Goal: Information Seeking & Learning: Learn about a topic

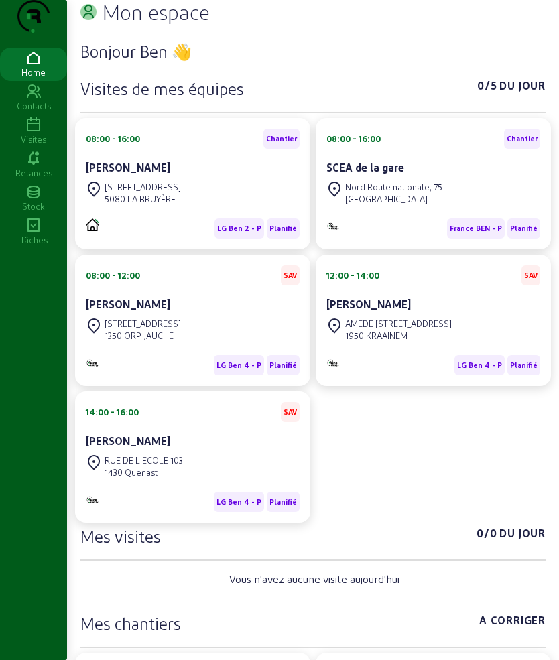
click at [28, 133] on icon at bounding box center [33, 125] width 67 height 16
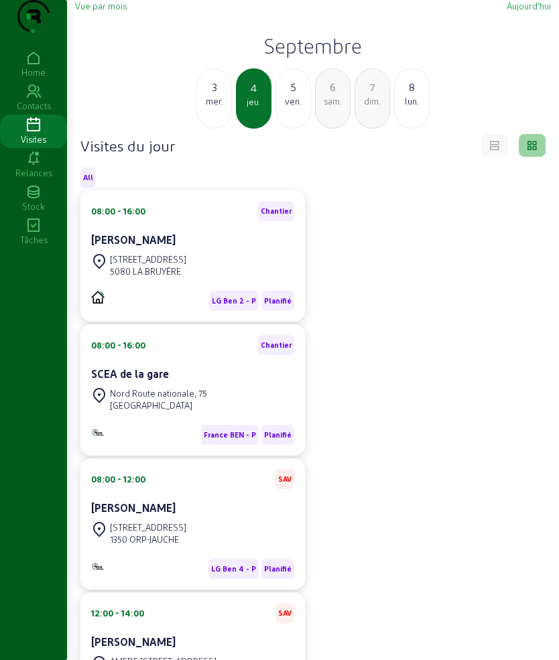
click at [294, 95] on div "5" at bounding box center [293, 87] width 34 height 16
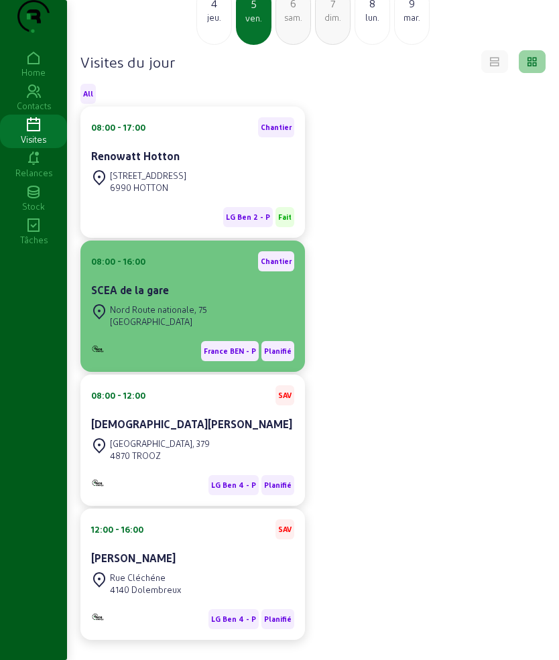
scroll to position [139, 0]
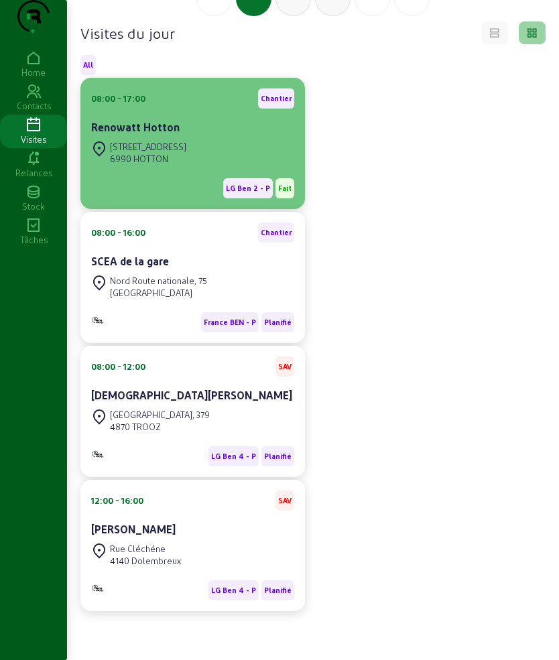
click at [187, 137] on div "Renowatt Hotton" at bounding box center [192, 128] width 203 height 19
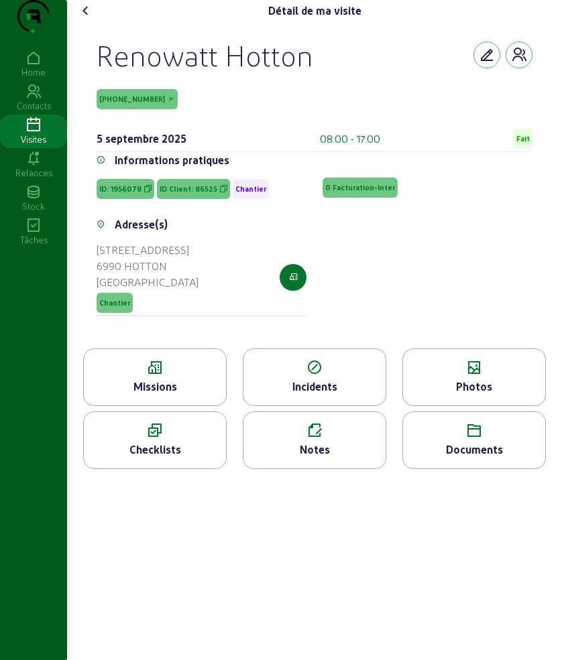
click at [152, 403] on div "Missions" at bounding box center [154, 378] width 143 height 58
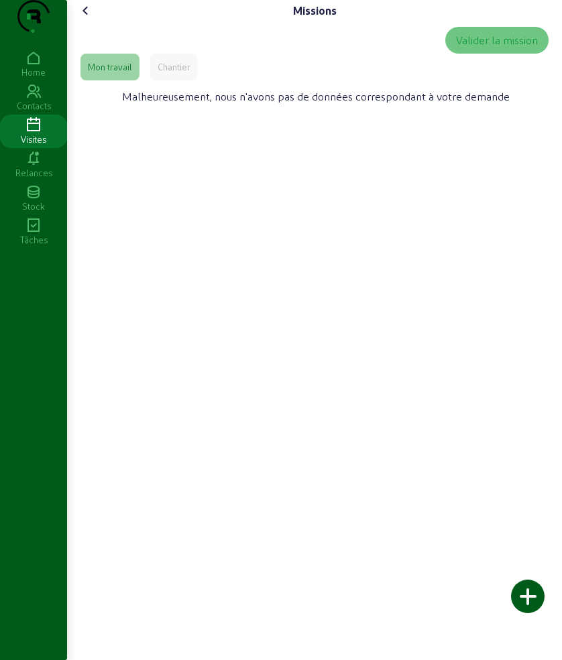
click at [170, 73] on div "Chantier" at bounding box center [174, 67] width 33 height 12
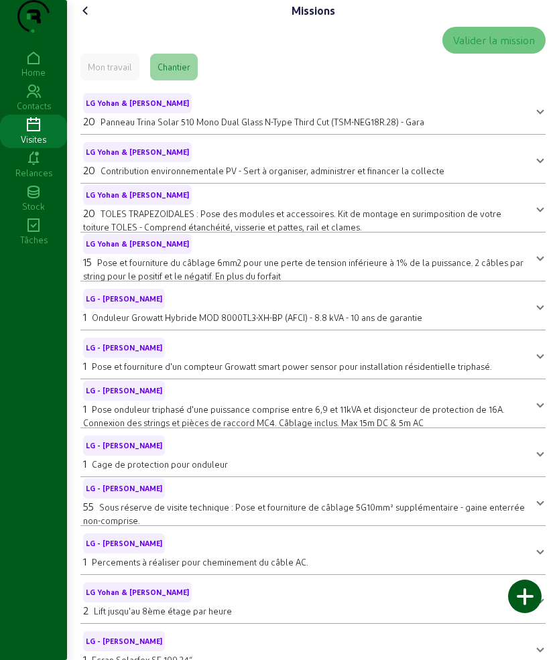
click at [80, 19] on icon at bounding box center [86, 11] width 16 height 16
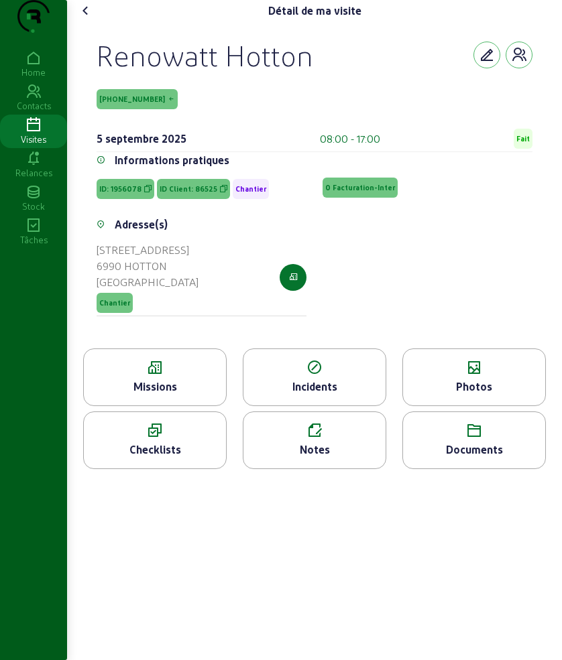
click at [82, 19] on icon at bounding box center [86, 11] width 16 height 16
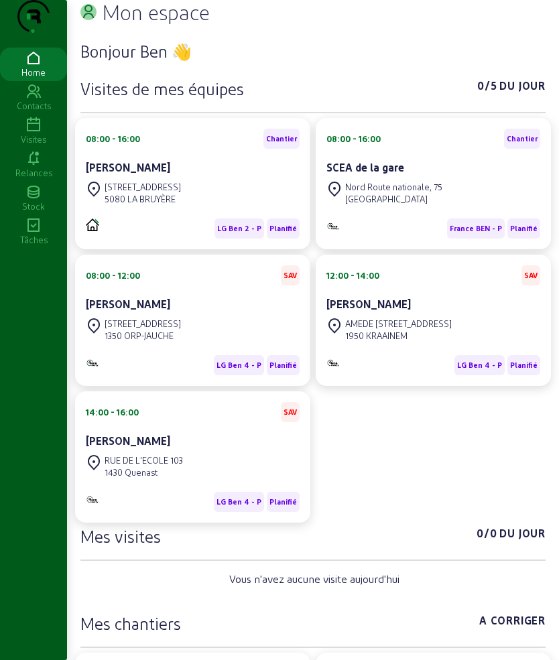
click at [45, 133] on icon at bounding box center [33, 125] width 67 height 16
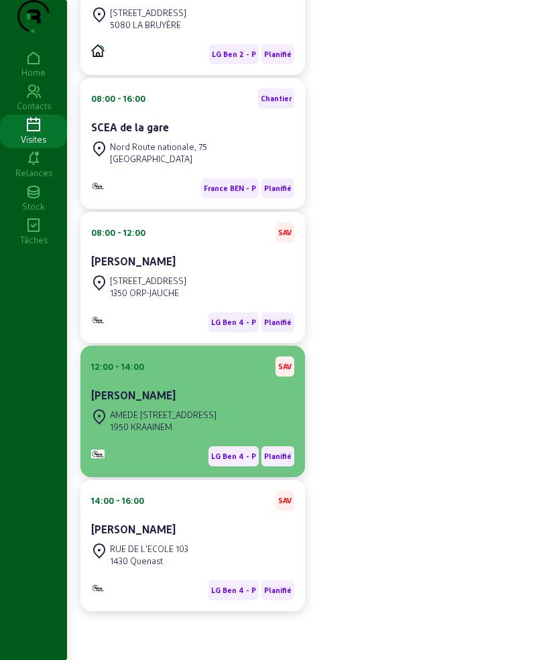
scroll to position [274, 0]
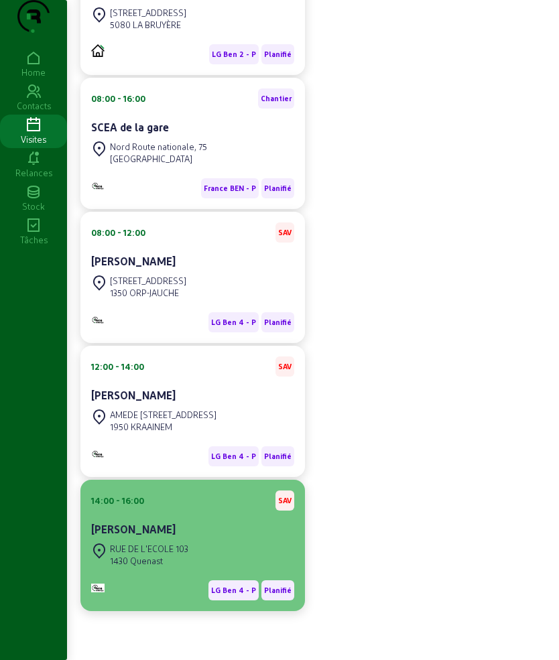
click at [205, 529] on div "[PERSON_NAME]" at bounding box center [192, 530] width 203 height 16
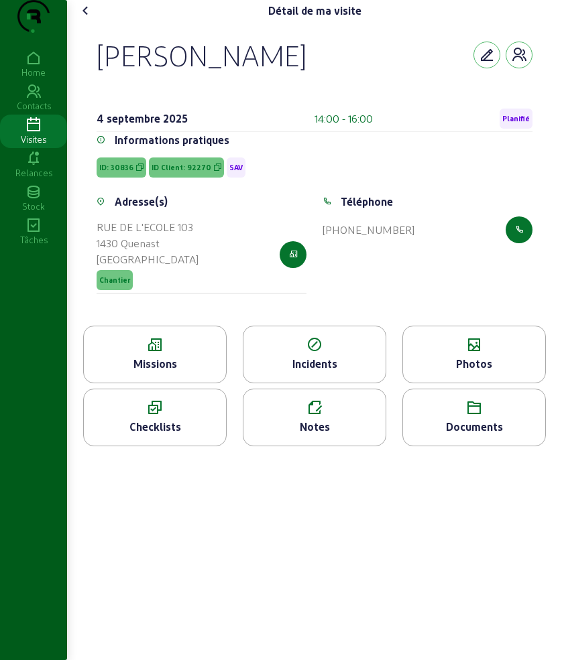
click at [167, 353] on icon at bounding box center [155, 345] width 142 height 16
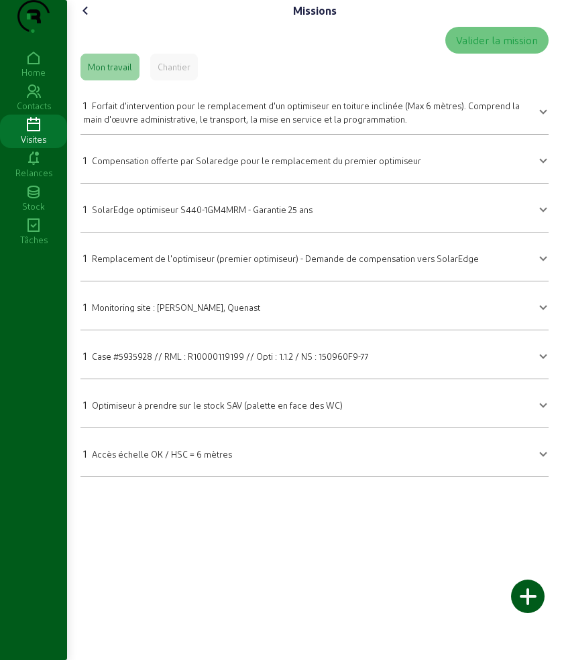
click at [82, 19] on icon at bounding box center [86, 11] width 16 height 16
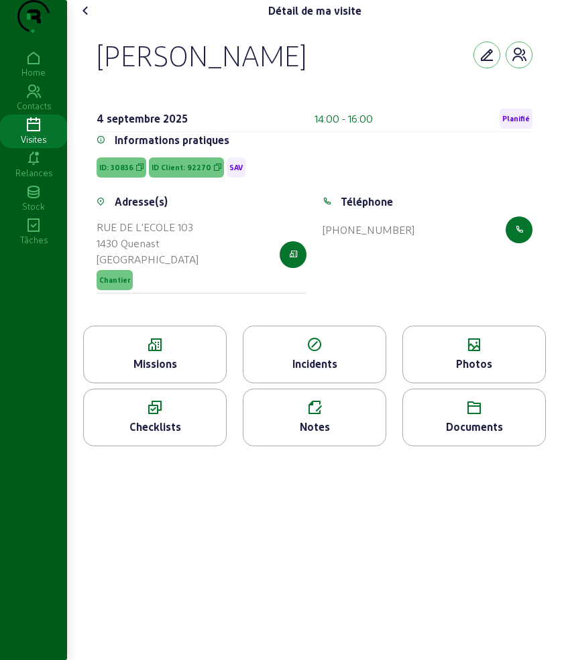
click at [87, 19] on icon at bounding box center [86, 11] width 16 height 16
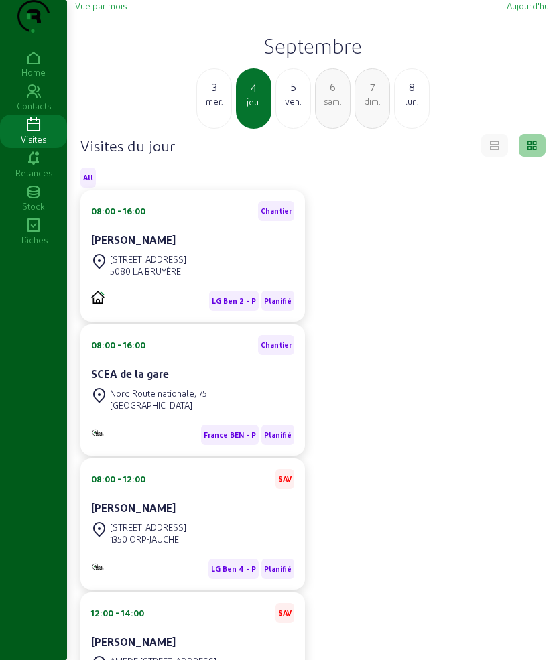
drag, startPoint x: 321, startPoint y: 112, endPoint x: 310, endPoint y: 114, distance: 10.9
click at [312, 114] on div "3 mer. 4 jeu. 5 ven. 6 sam. 7 dim. 8 lun." at bounding box center [313, 98] width 492 height 60
click at [307, 95] on div "5" at bounding box center [293, 87] width 34 height 16
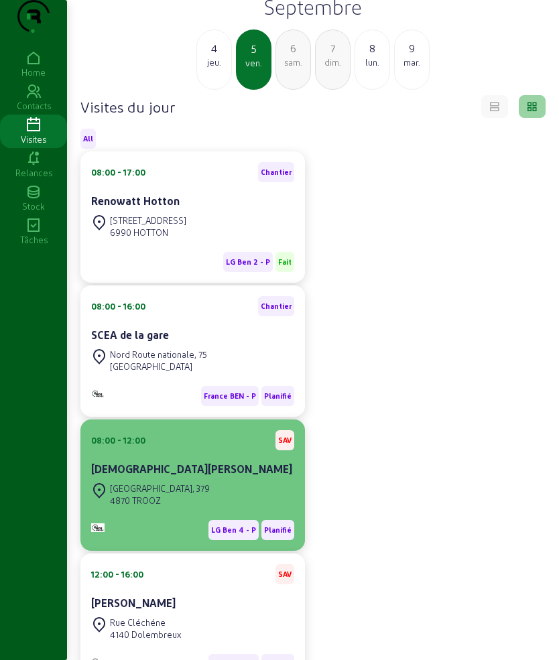
scroll to position [56, 0]
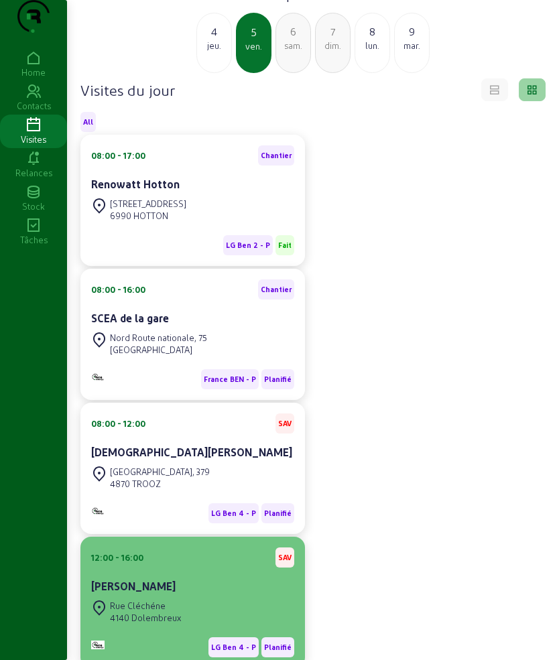
click at [150, 568] on div "12:00 - 16:00 SAV" at bounding box center [192, 558] width 203 height 20
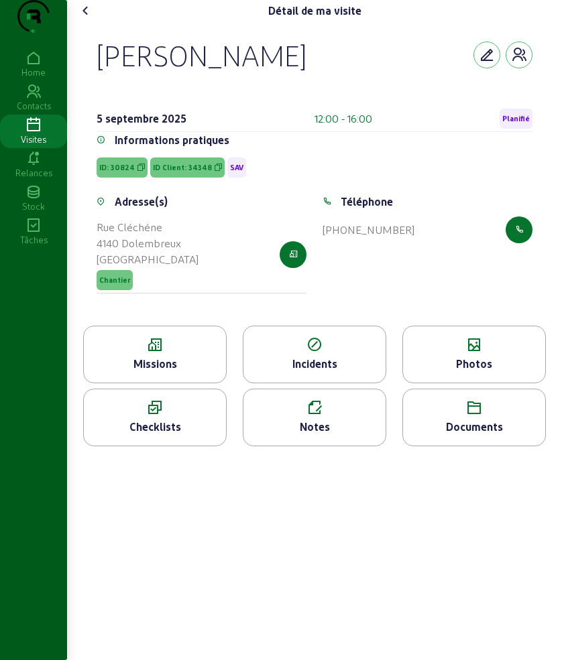
click at [166, 353] on icon at bounding box center [155, 345] width 142 height 16
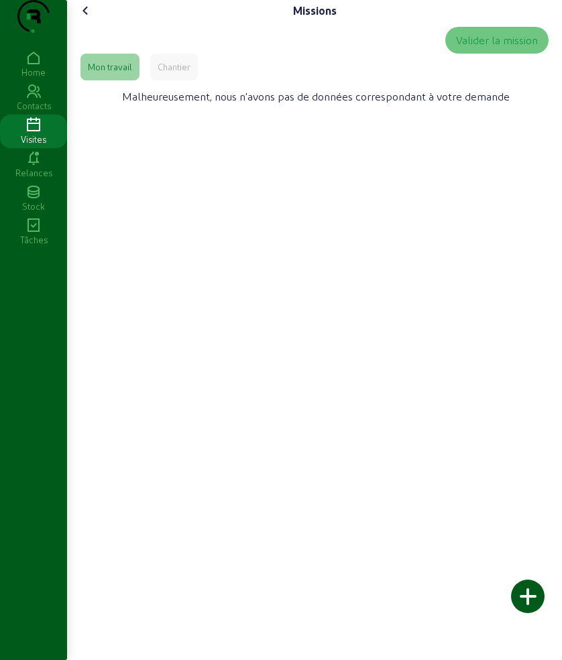
click at [86, 19] on icon at bounding box center [86, 11] width 16 height 16
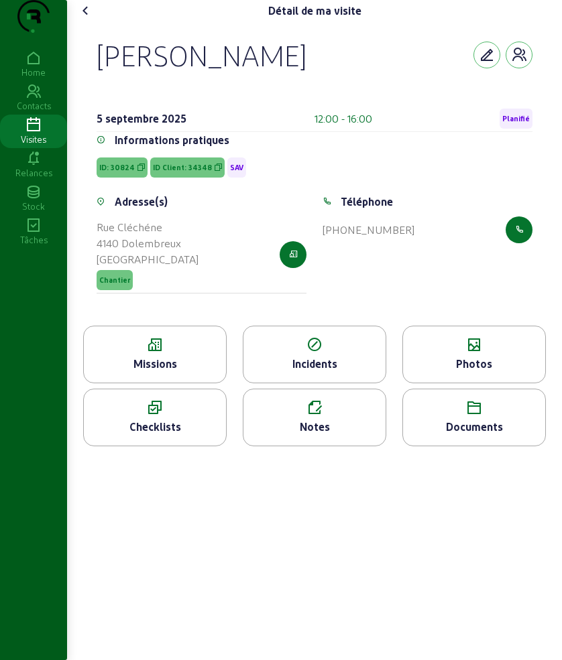
drag, startPoint x: 113, startPoint y: 78, endPoint x: 270, endPoint y: 91, distance: 157.4
click at [270, 91] on div "André Joisten 5 septembre 2025 12:00 - 16:00 Planifié Informations pratiques ID…" at bounding box center [314, 173] width 468 height 304
copy div "[PERSON_NAME]"
click at [430, 372] on div "Photos" at bounding box center [474, 364] width 142 height 16
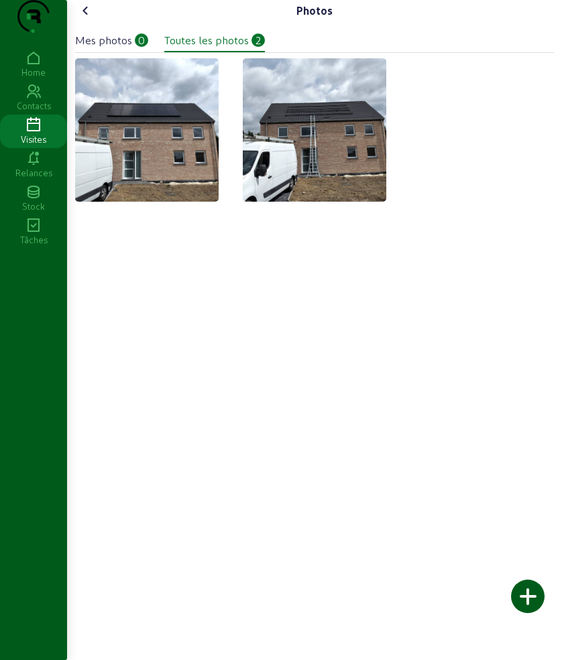
click at [97, 21] on cam-font-icon at bounding box center [85, 10] width 21 height 21
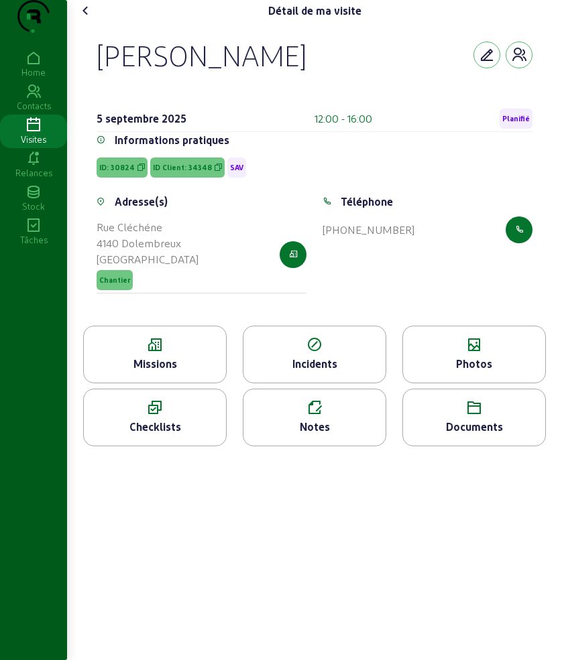
click at [320, 435] on div "Notes" at bounding box center [314, 427] width 142 height 16
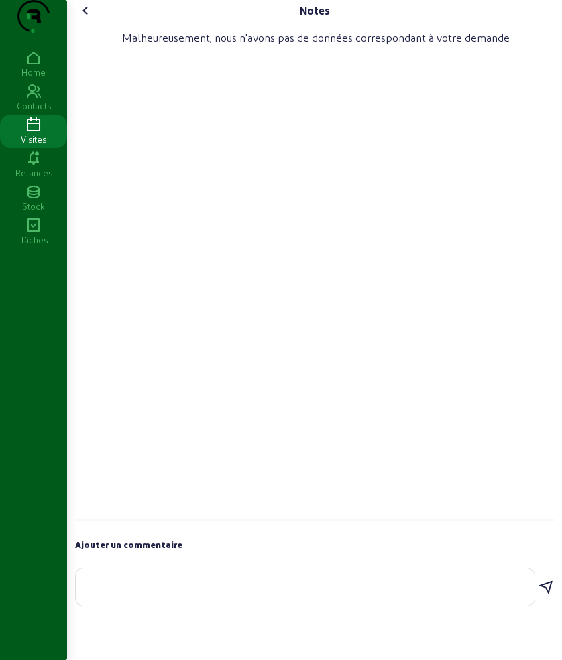
click at [89, 19] on icon at bounding box center [86, 11] width 16 height 16
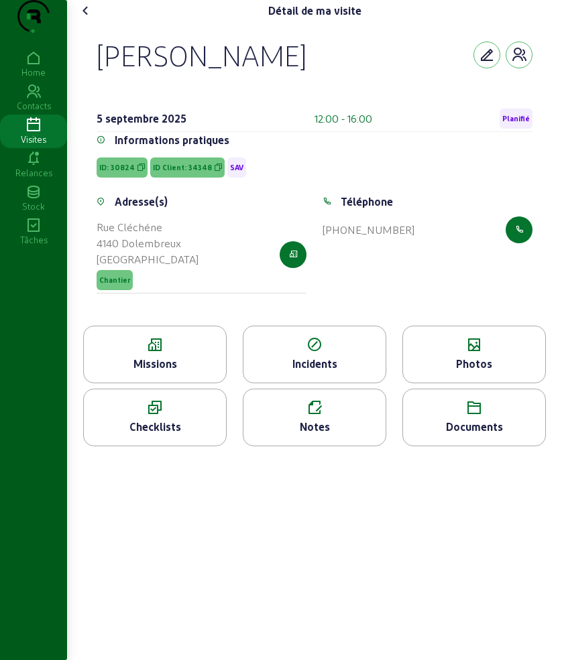
click at [196, 445] on div "Checklists" at bounding box center [154, 418] width 143 height 58
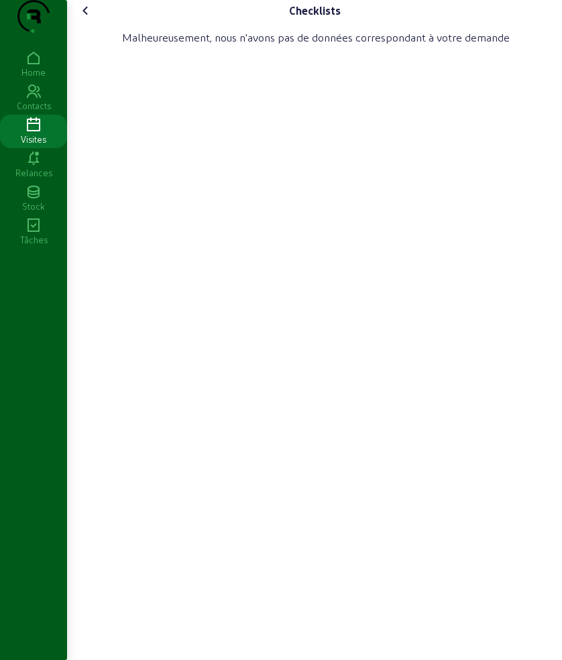
click at [89, 19] on icon at bounding box center [86, 11] width 16 height 16
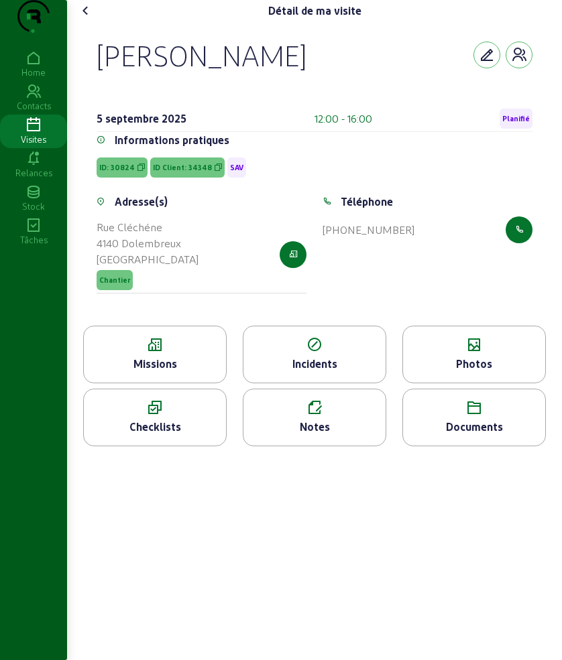
click at [479, 435] on div "Documents" at bounding box center [474, 427] width 142 height 16
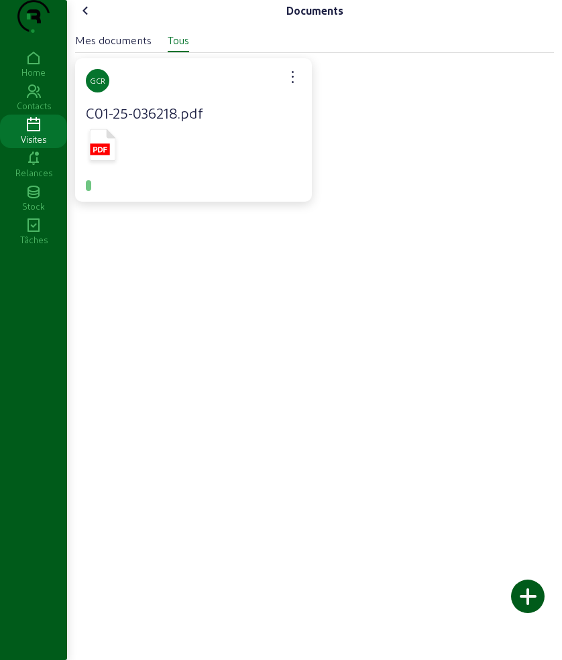
click at [101, 155] on rect at bounding box center [99, 148] width 19 height 11
click at [92, 19] on icon at bounding box center [86, 11] width 16 height 16
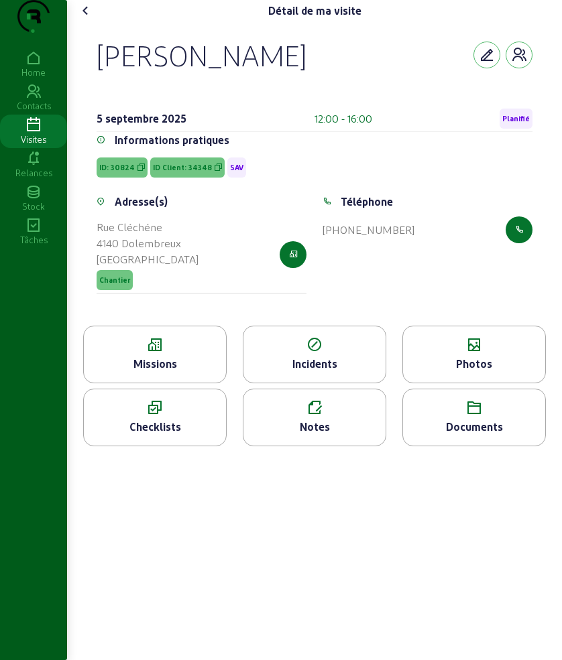
click at [160, 353] on icon at bounding box center [155, 345] width 142 height 16
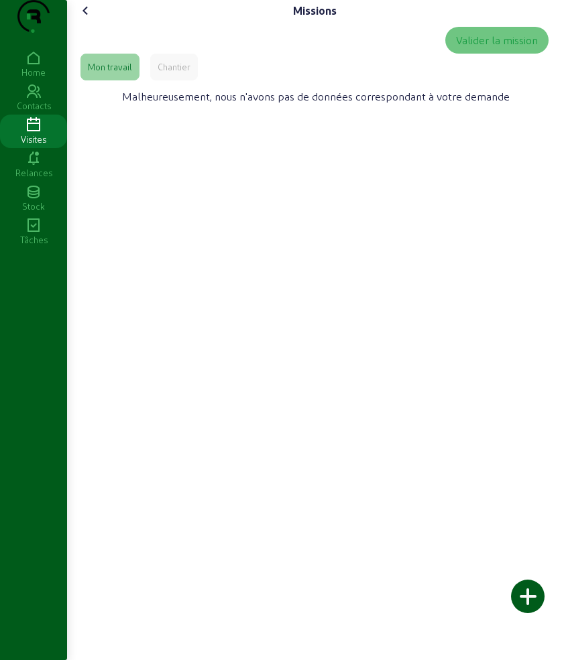
click at [184, 73] on div "Chantier" at bounding box center [174, 67] width 33 height 12
